Goal: Task Accomplishment & Management: Manage account settings

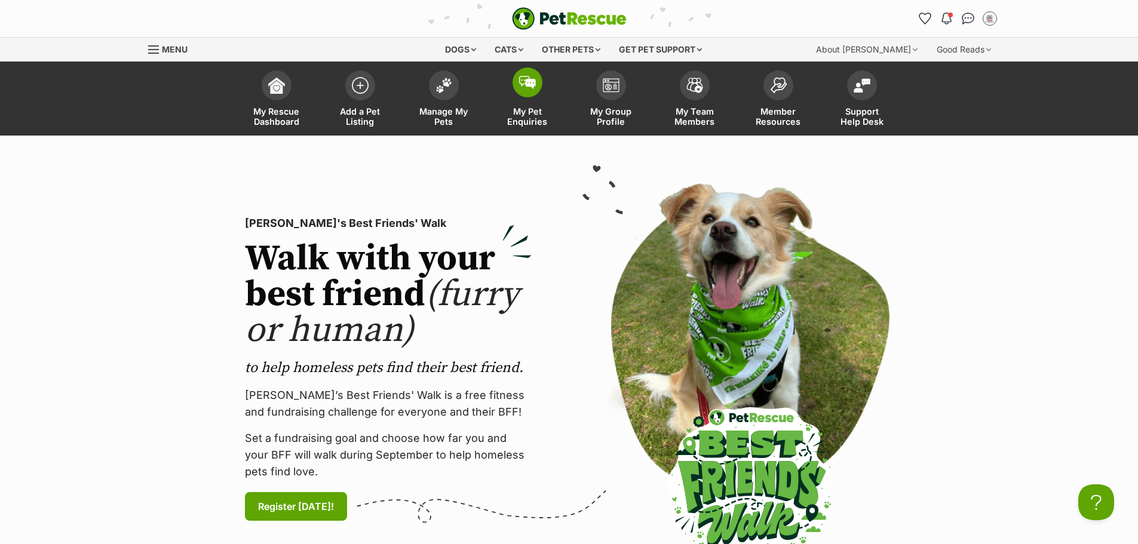
click at [539, 115] on span "My Pet Enquiries" at bounding box center [528, 116] width 54 height 20
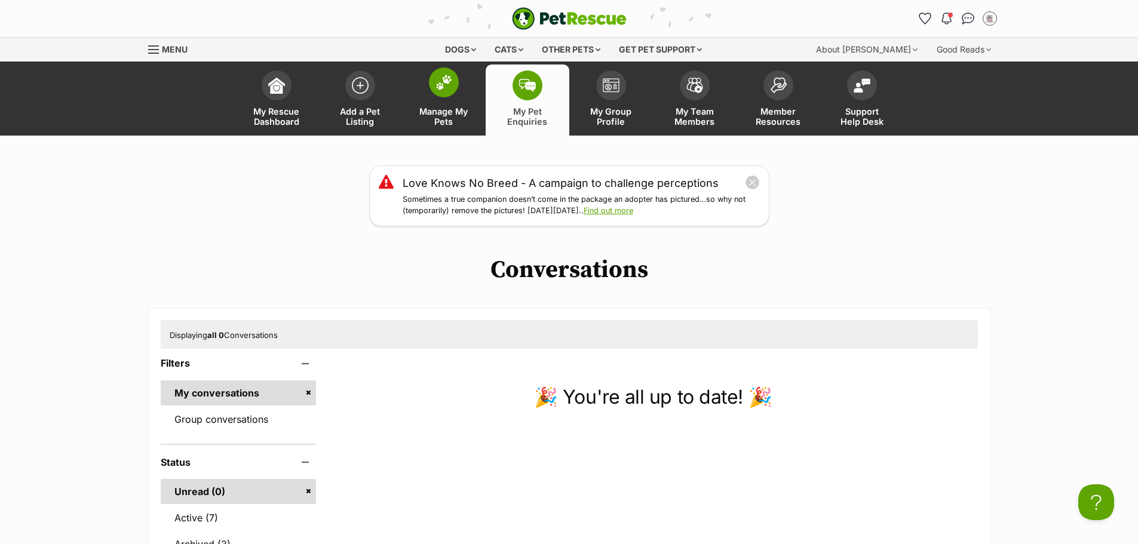
click at [438, 116] on span "Manage My Pets" at bounding box center [444, 116] width 54 height 20
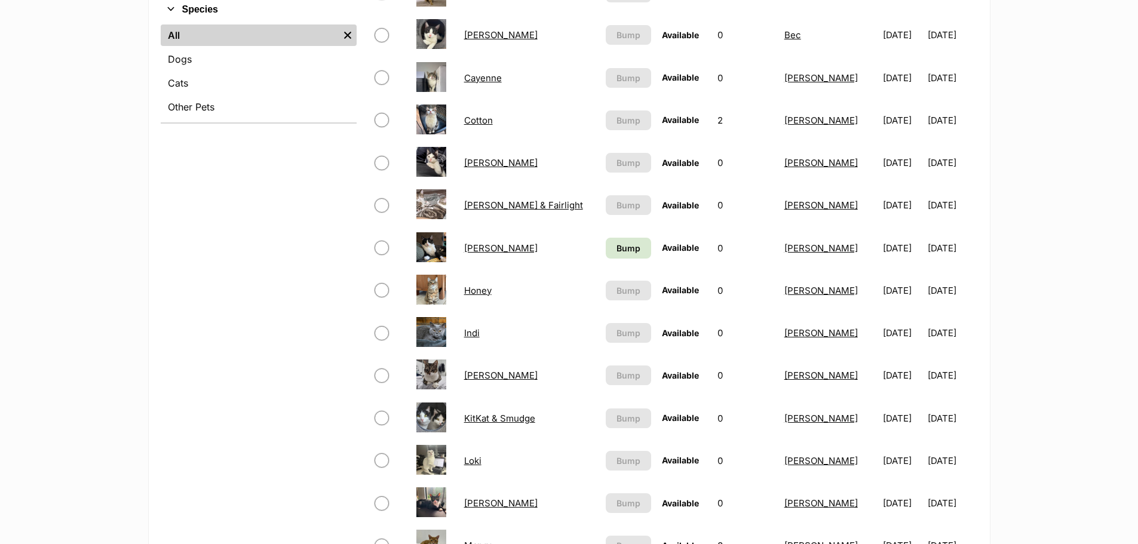
scroll to position [597, 0]
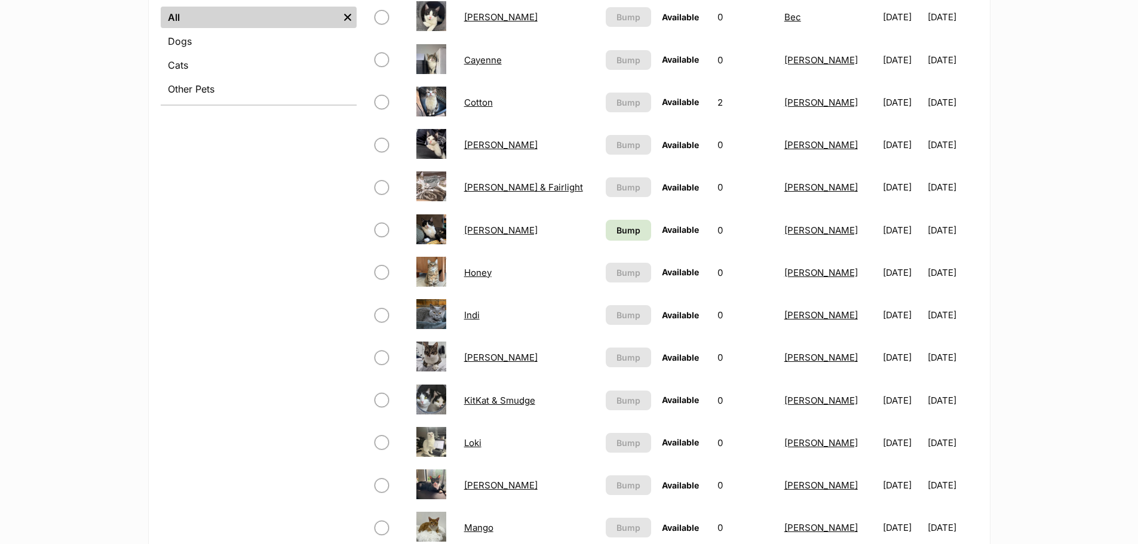
click at [475, 231] on link "Heddy" at bounding box center [500, 230] width 73 height 11
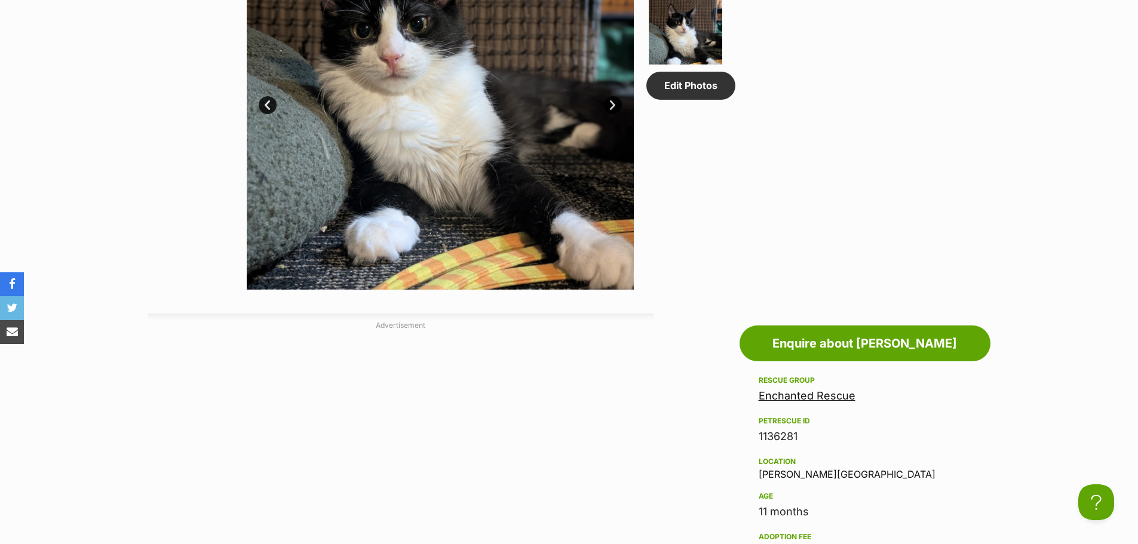
scroll to position [836, 0]
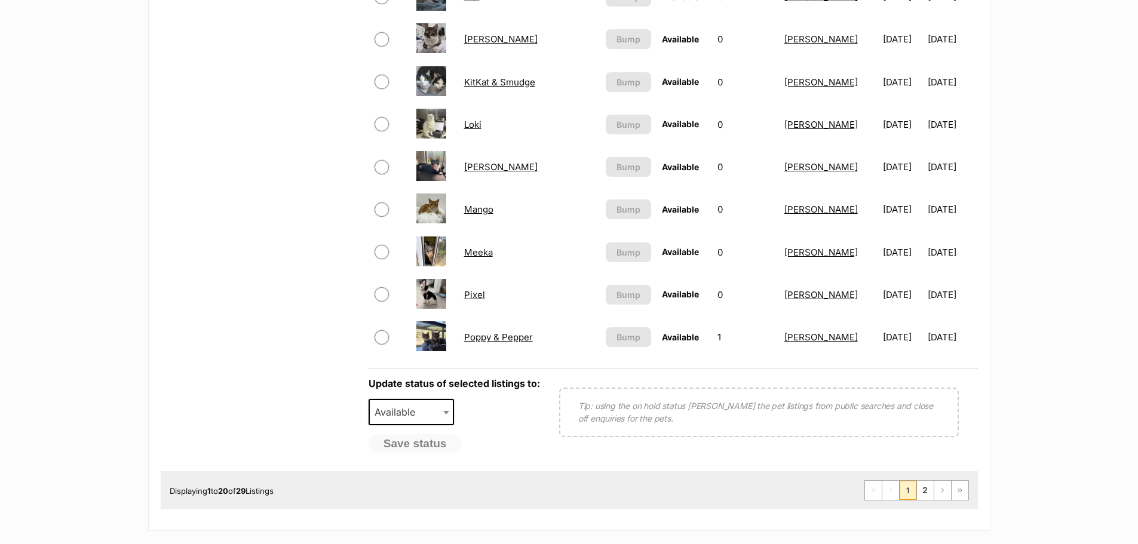
scroll to position [956, 0]
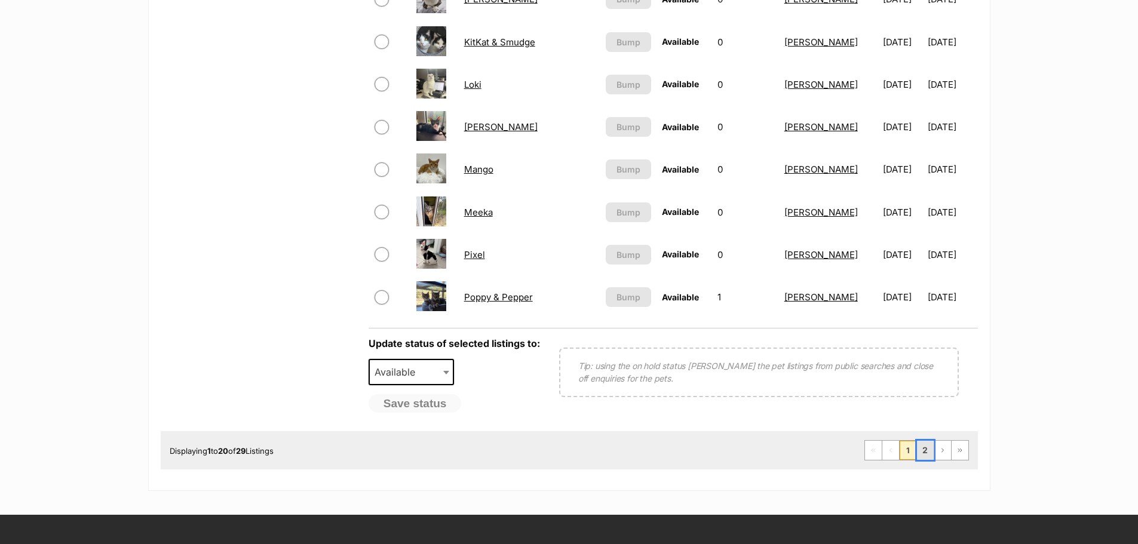
click at [925, 452] on link "2" at bounding box center [925, 450] width 17 height 19
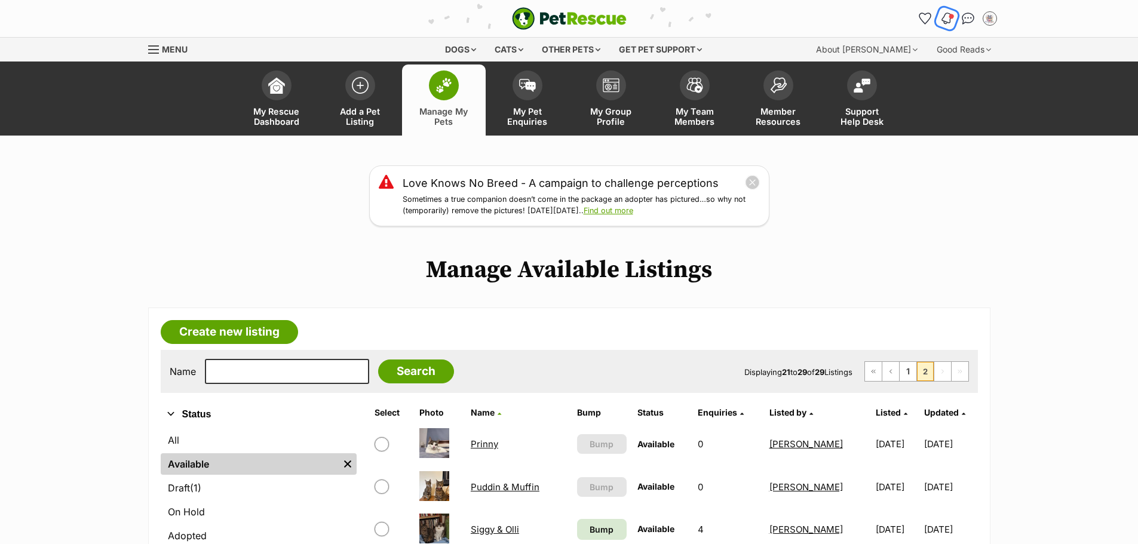
click at [945, 17] on img "Notifications" at bounding box center [946, 18] width 13 height 14
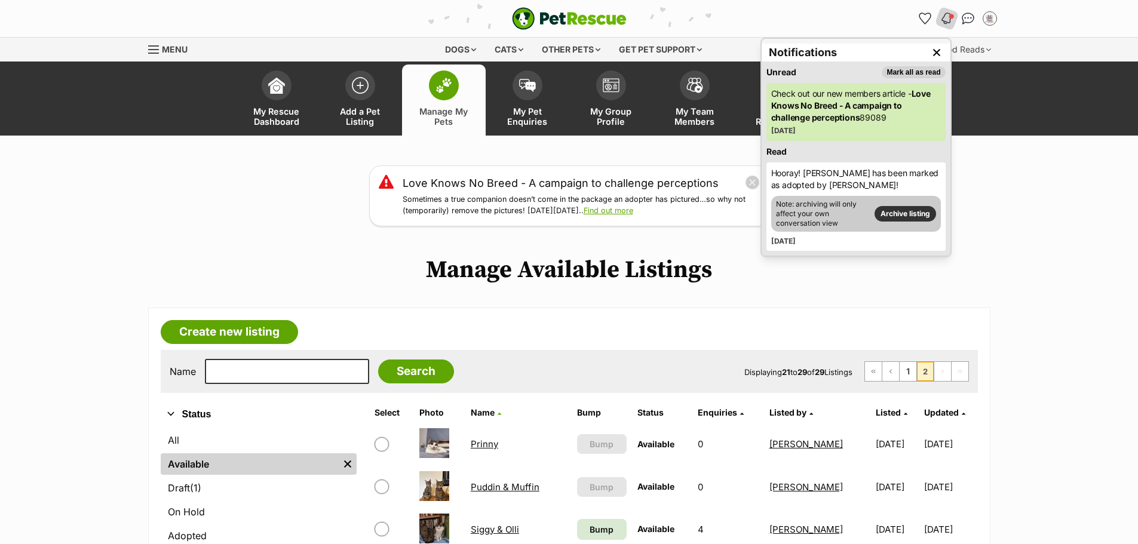
click at [999, 184] on div "Love Knows No Breed - A campaign to challenge perceptions Sometimes a true comp…" at bounding box center [569, 195] width 1138 height 61
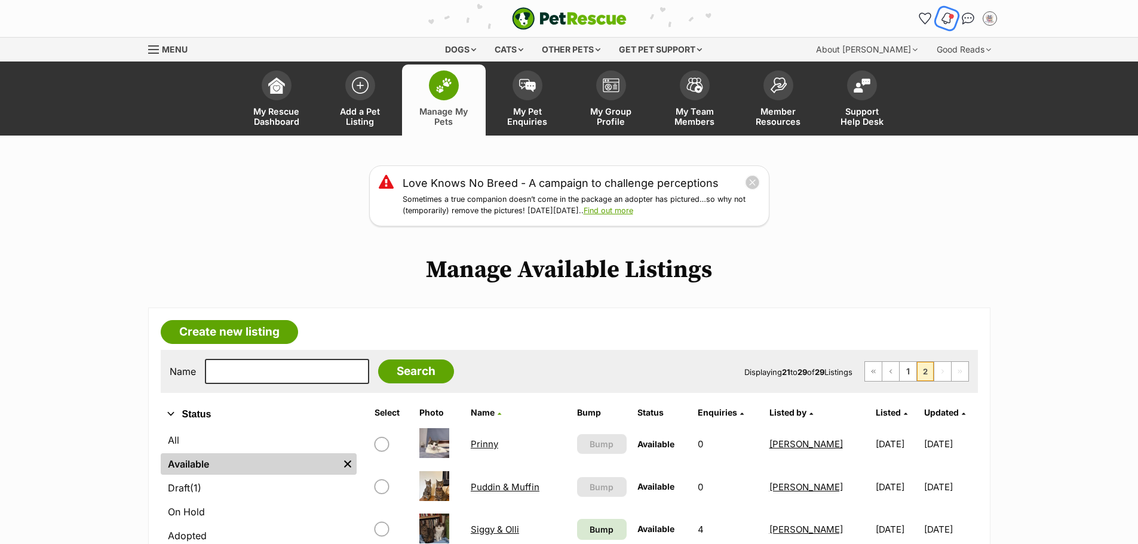
click at [944, 16] on img "Notifications" at bounding box center [946, 18] width 13 height 14
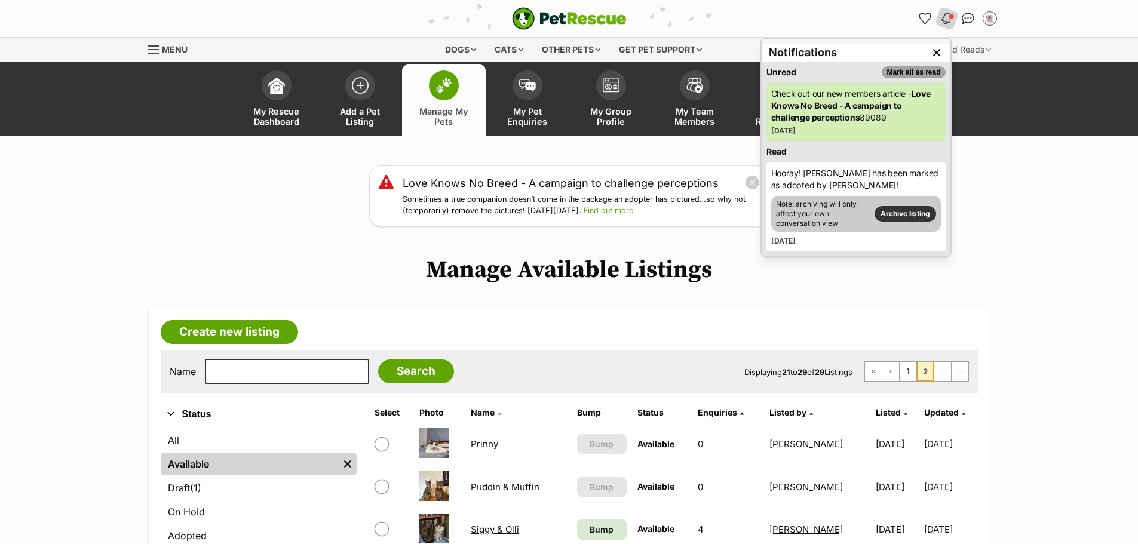
click at [926, 70] on button "Mark all as read" at bounding box center [913, 72] width 63 height 12
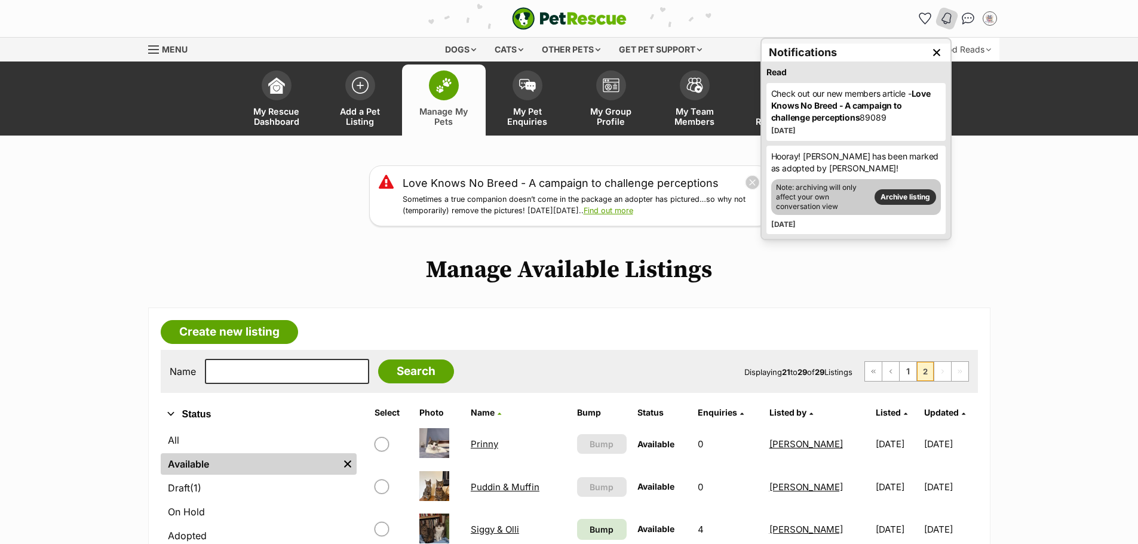
click at [934, 52] on img "Close dropdown" at bounding box center [936, 52] width 13 height 13
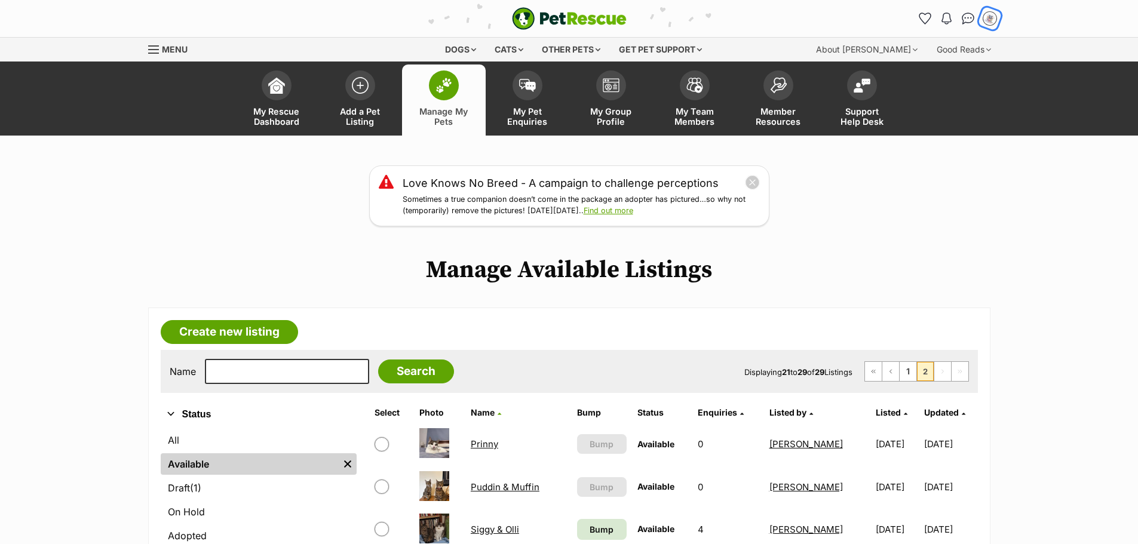
click at [995, 19] on img "My account" at bounding box center [990, 19] width 16 height 16
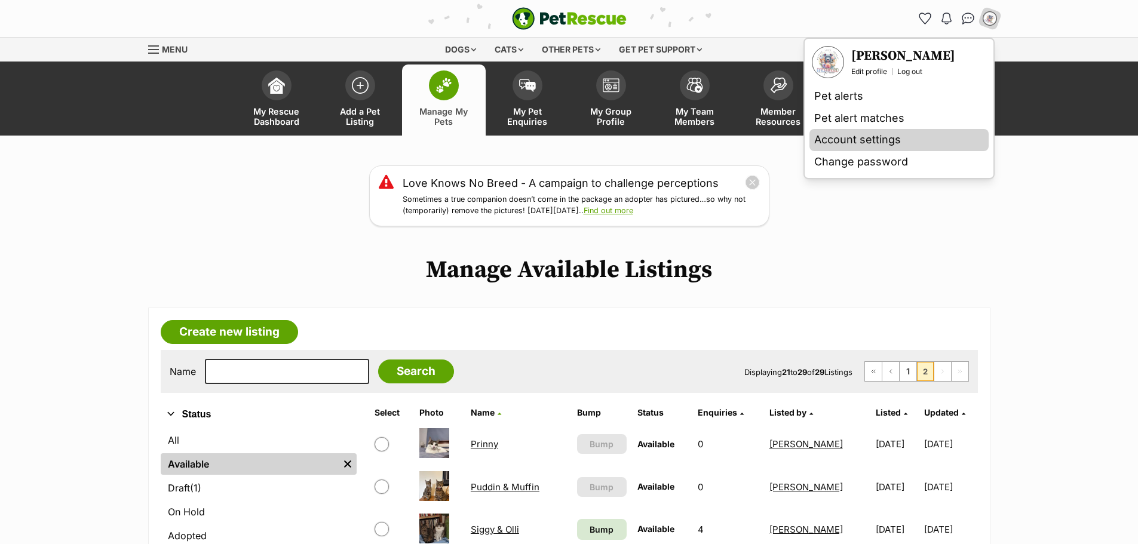
click at [859, 137] on link "Account settings" at bounding box center [898, 140] width 179 height 22
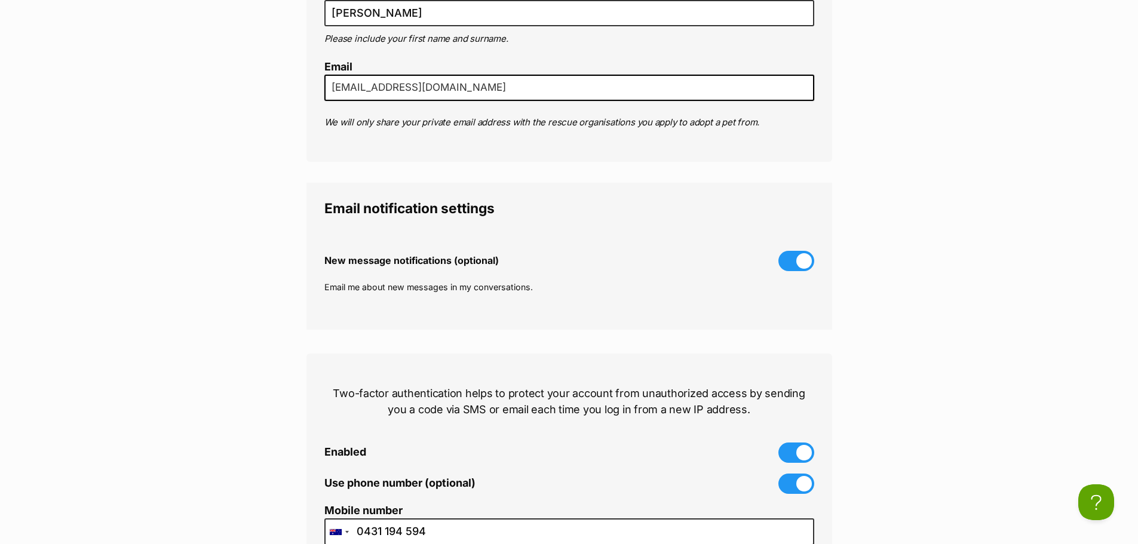
scroll to position [299, 0]
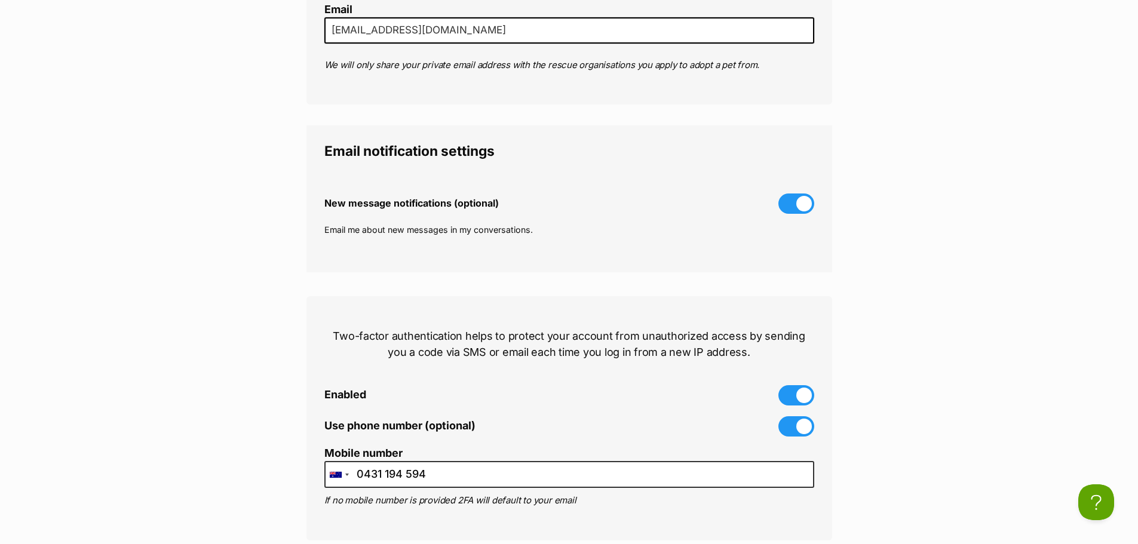
click at [791, 202] on span at bounding box center [796, 204] width 36 height 20
click at [0, 0] on input "New message notifications (optional)" at bounding box center [0, 0] width 0 height 0
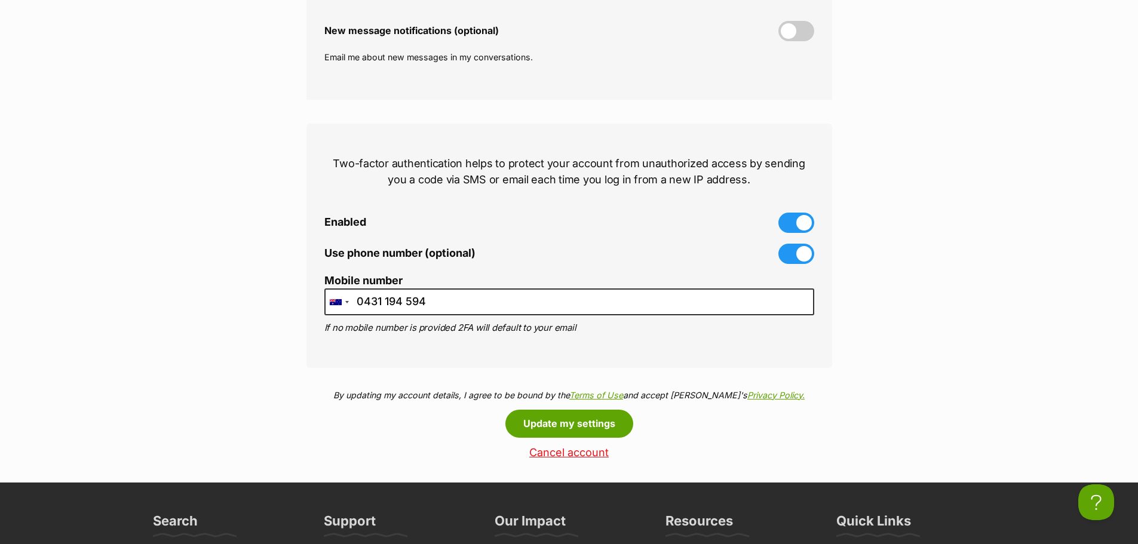
scroll to position [478, 0]
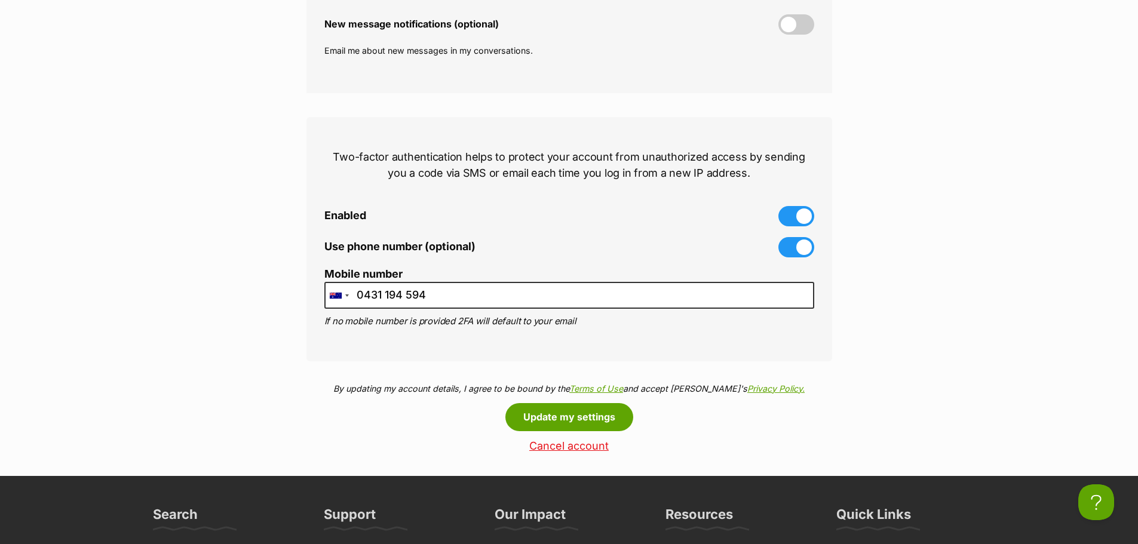
click at [799, 215] on span at bounding box center [796, 216] width 36 height 20
click at [0, 0] on input "Enabled" at bounding box center [0, 0] width 0 height 0
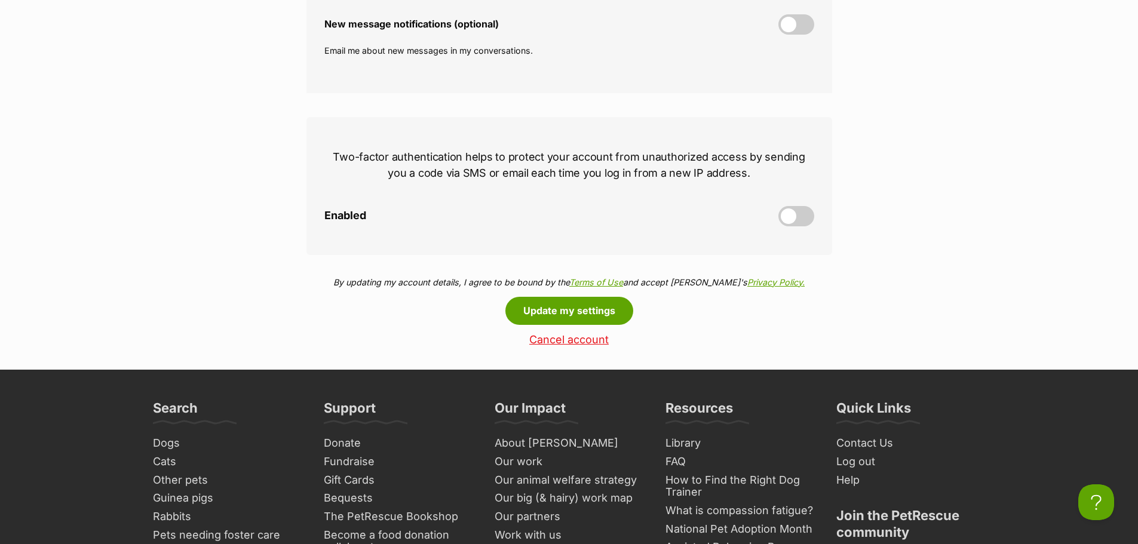
click at [578, 339] on link "Cancel account" at bounding box center [569, 340] width 526 height 13
